Goal: Information Seeking & Learning: Learn about a topic

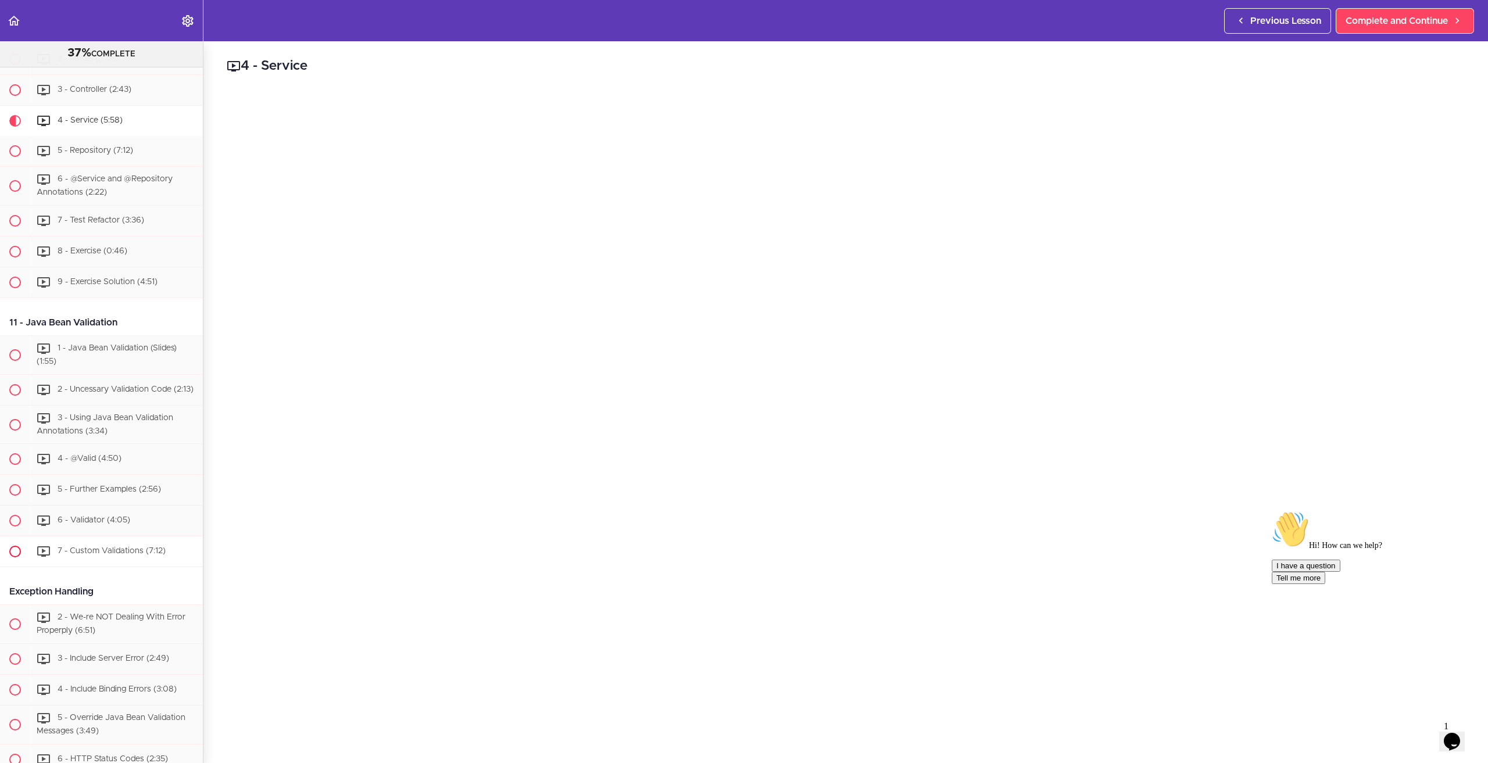
scroll to position [2324, 0]
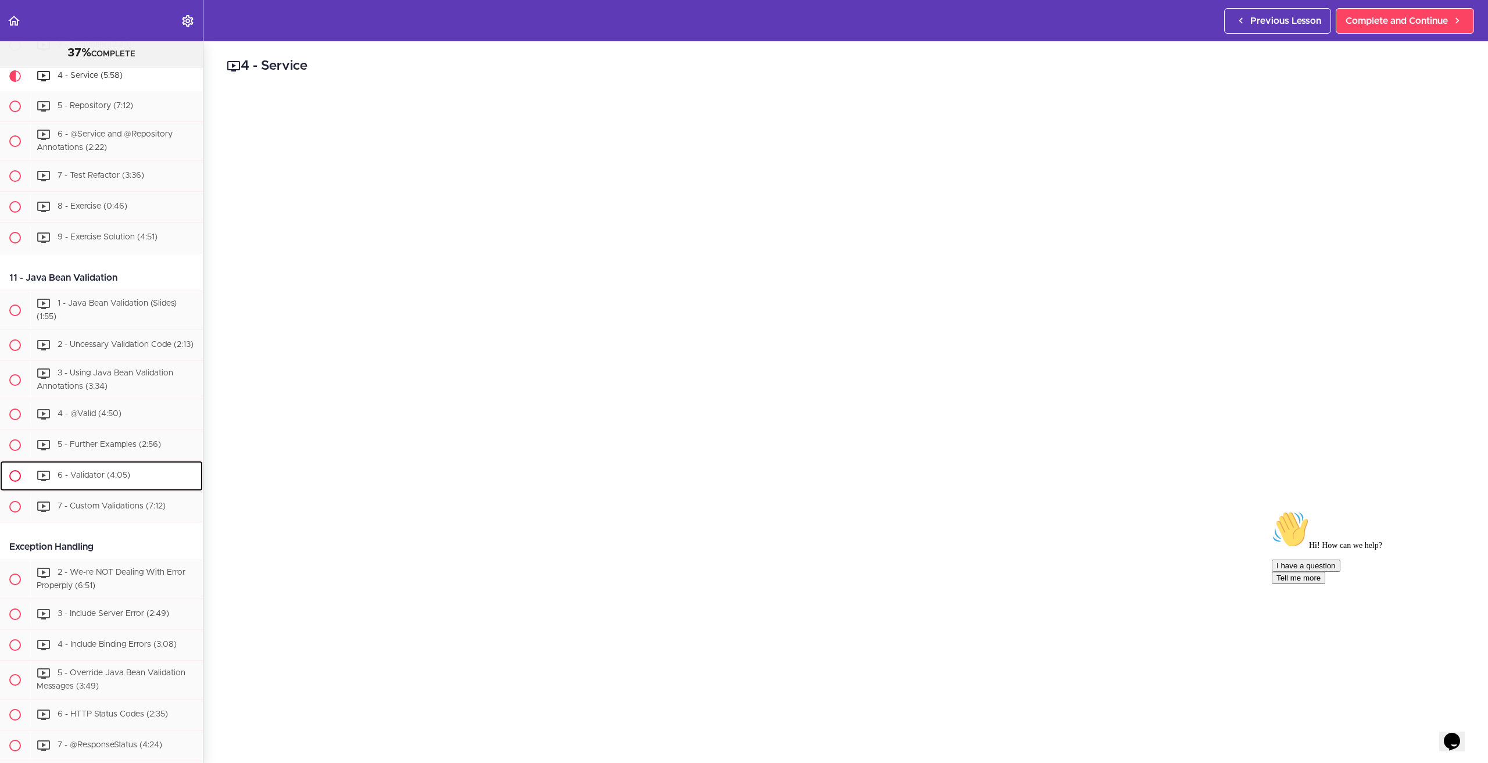
click at [102, 489] on div "6 - Validator (4:05)" at bounding box center [116, 476] width 173 height 26
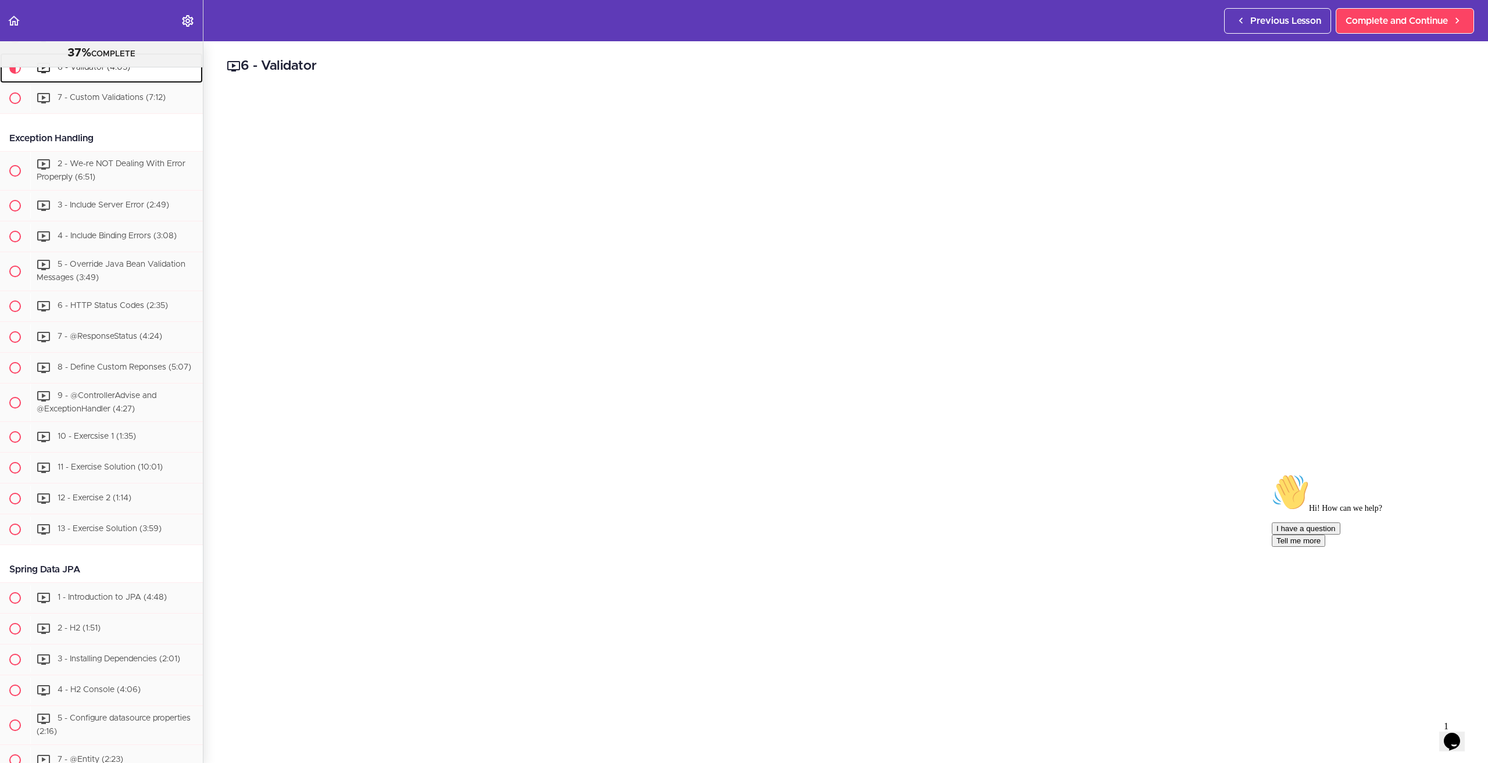
scroll to position [2733, 0]
click at [219, 432] on div "6 - Validator Complete and Continue 1 - Follow us on LinkedIn 2 - Subscribe to …" at bounding box center [845, 402] width 1285 height 722
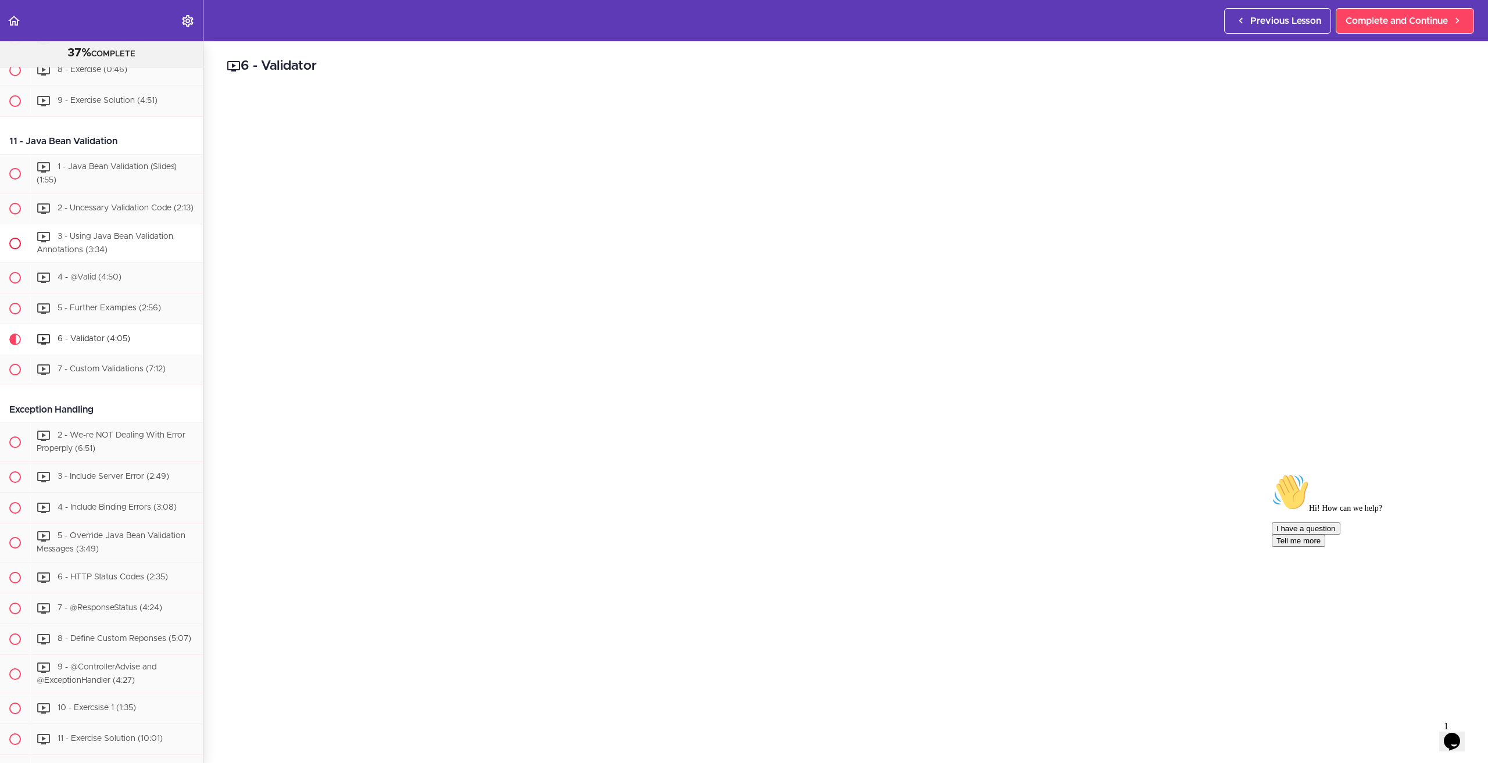
scroll to position [2384, 0]
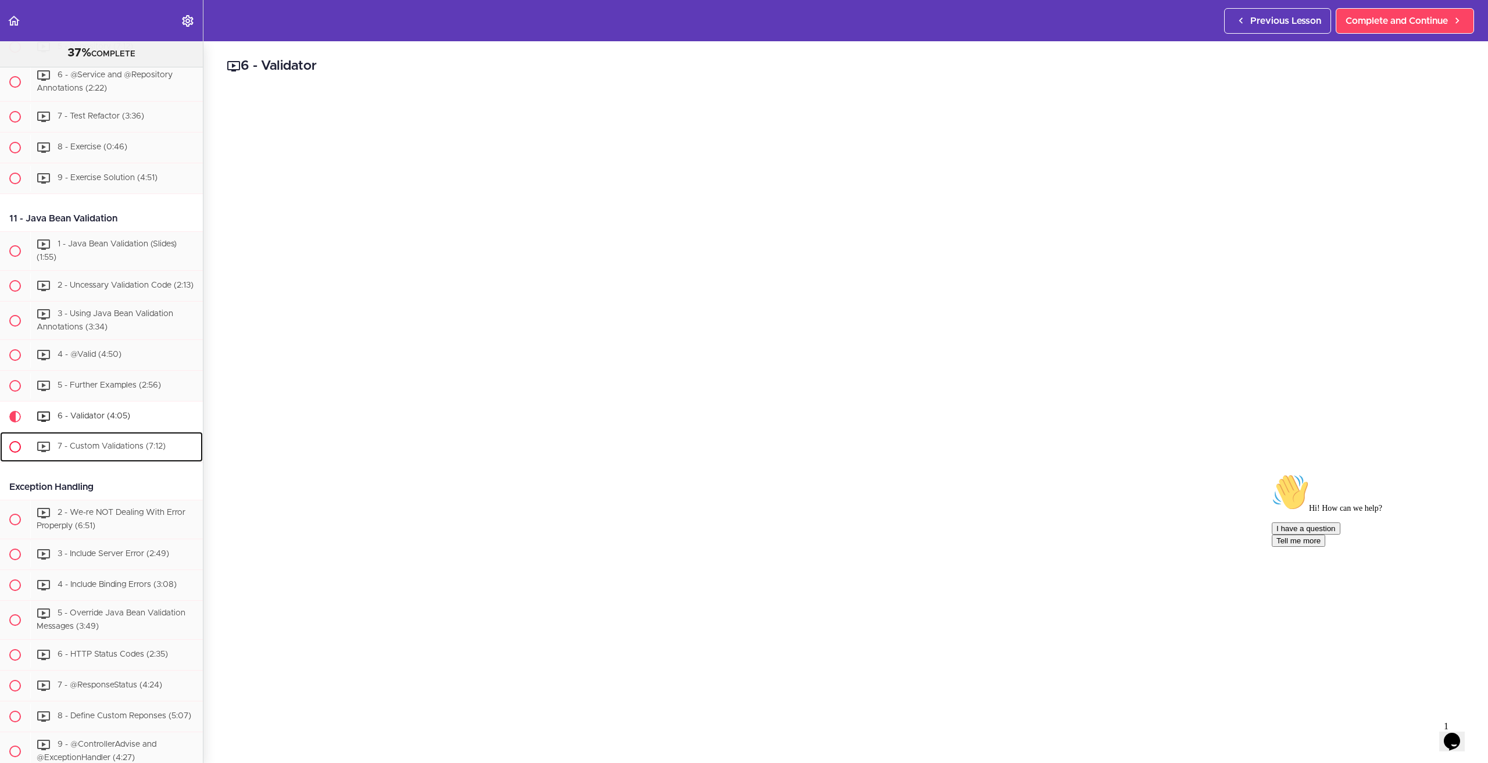
click at [105, 451] on span "7 - Custom Validations (7:12)" at bounding box center [112, 447] width 108 height 8
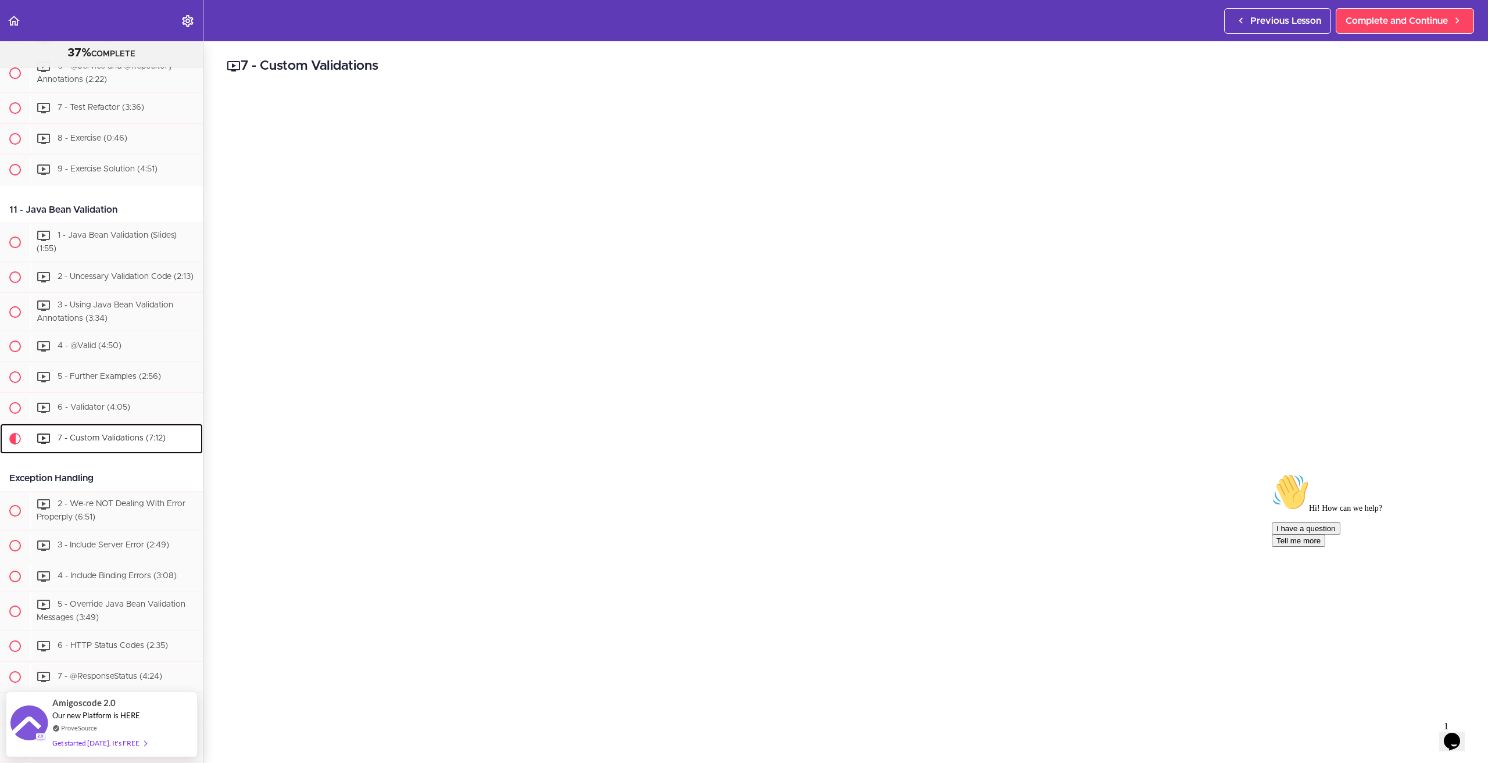
scroll to position [2357, 0]
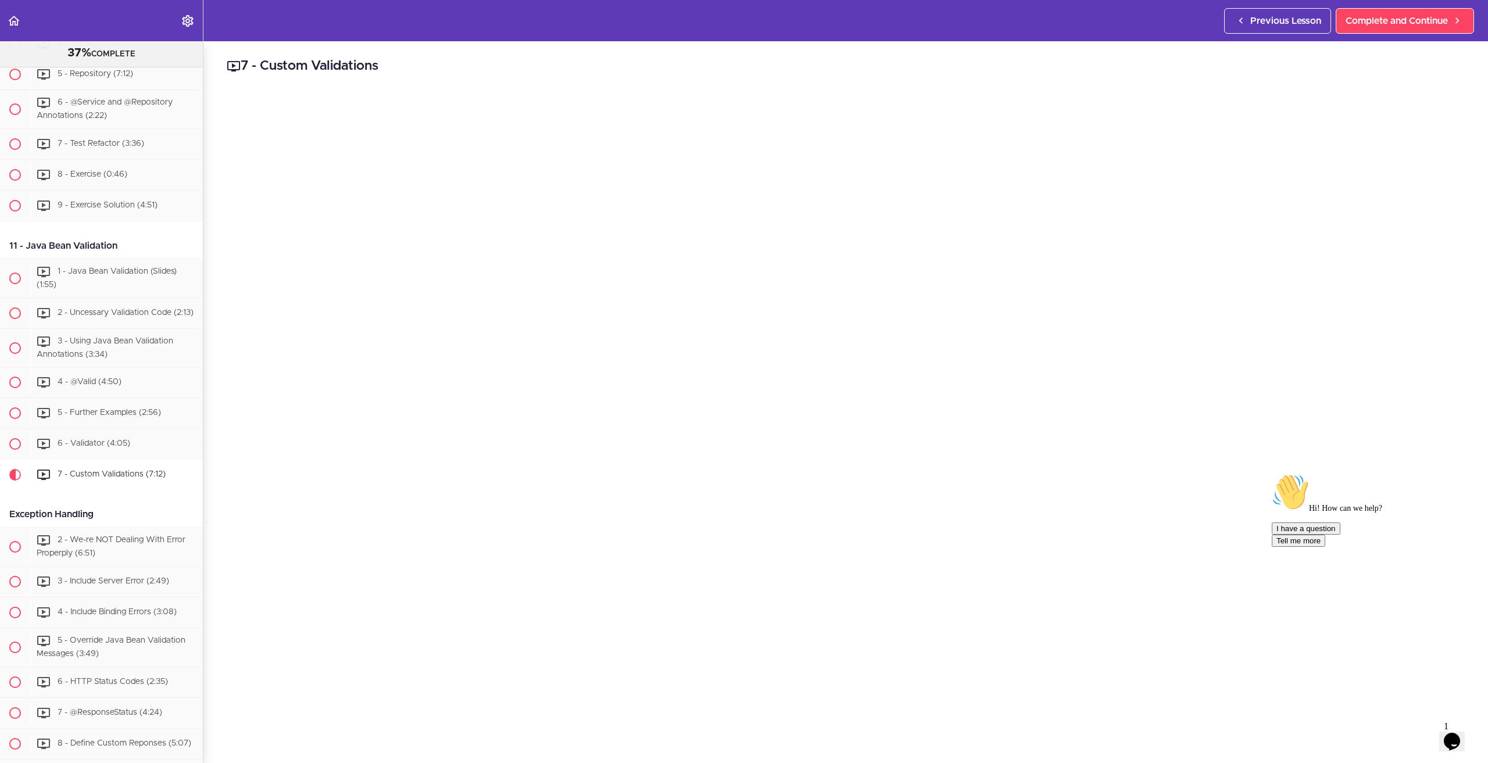
click at [214, 694] on div "7 - Custom Validations Complete and Continue 1 - Follow us on LinkedIn 2 - Subs…" at bounding box center [845, 402] width 1285 height 722
click at [1015, 474] on icon "Chat attention grabber" at bounding box center [1272, 474] width 0 height 0
click at [1015, 728] on img at bounding box center [1457, 718] width 72 height 46
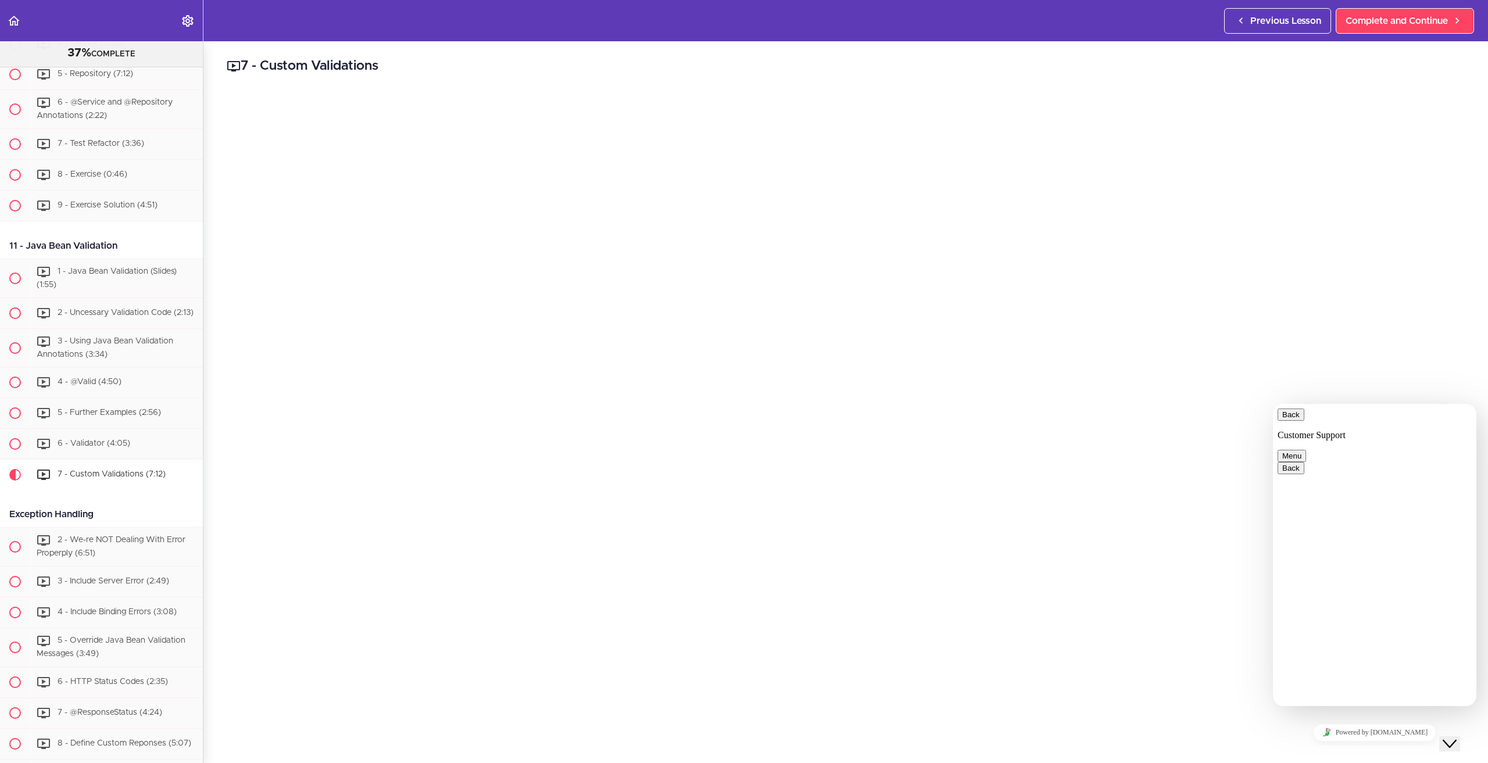
click at [1015, 737] on div "Close Chat This icon closes the chat window." at bounding box center [1450, 744] width 14 height 14
click at [580, 74] on h2 "7 - Custom Validations" at bounding box center [846, 66] width 1238 height 20
